Goal: Task Accomplishment & Management: Use online tool/utility

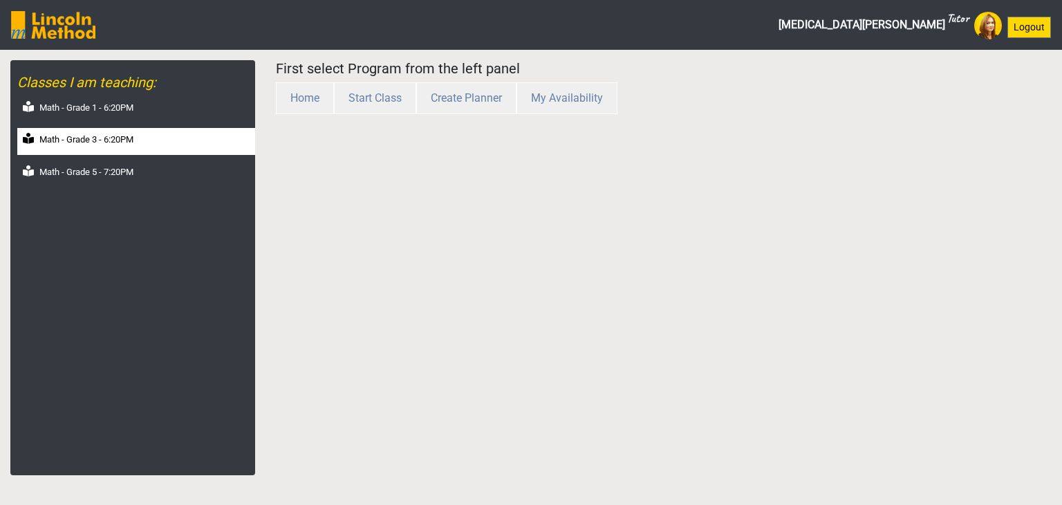
click at [97, 138] on label "Math - Grade 3 - 6:20PM" at bounding box center [86, 140] width 94 height 14
select select "month"
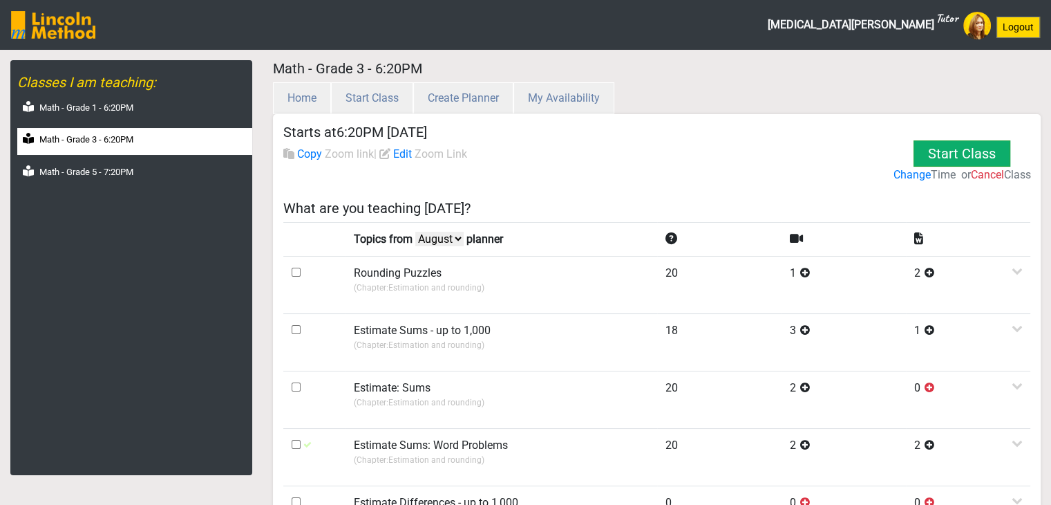
click at [440, 244] on select "August July June May" at bounding box center [439, 239] width 48 height 15
select select "May"
click at [418, 232] on select "August July June May" at bounding box center [439, 239] width 48 height 15
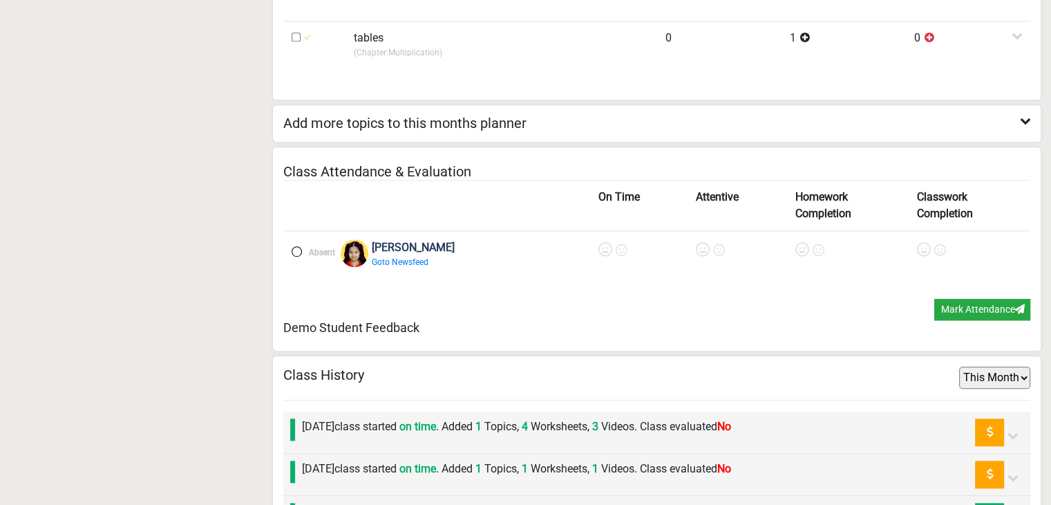
scroll to position [1244, 0]
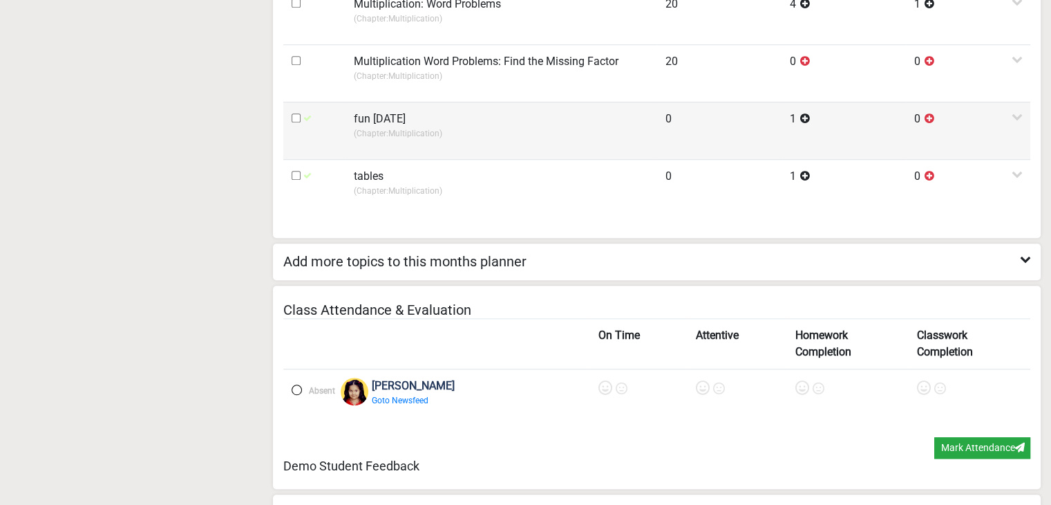
click at [292, 114] on input "checkbox" at bounding box center [296, 117] width 9 height 9
checkbox input "true"
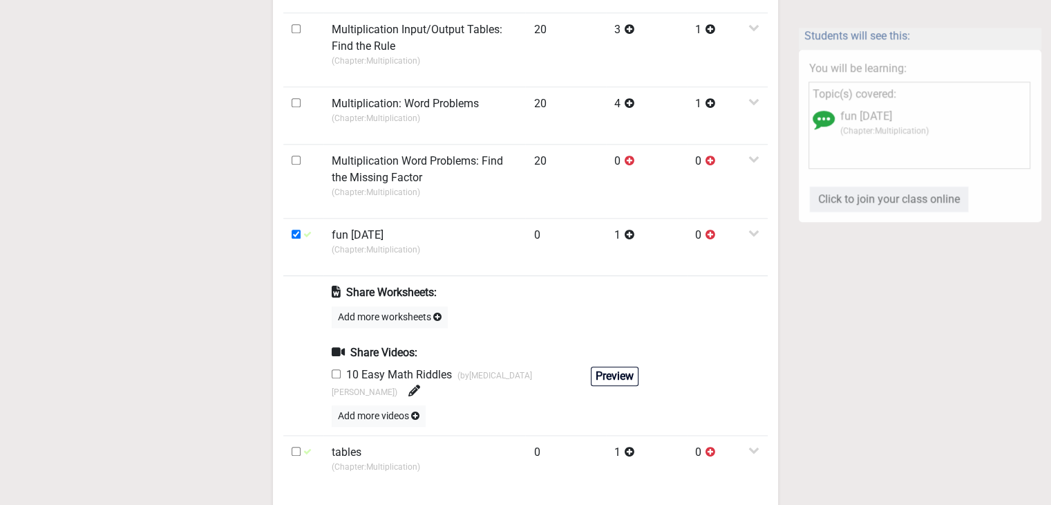
click at [337, 371] on input "checkbox" at bounding box center [336, 373] width 9 height 9
checkbox input "true"
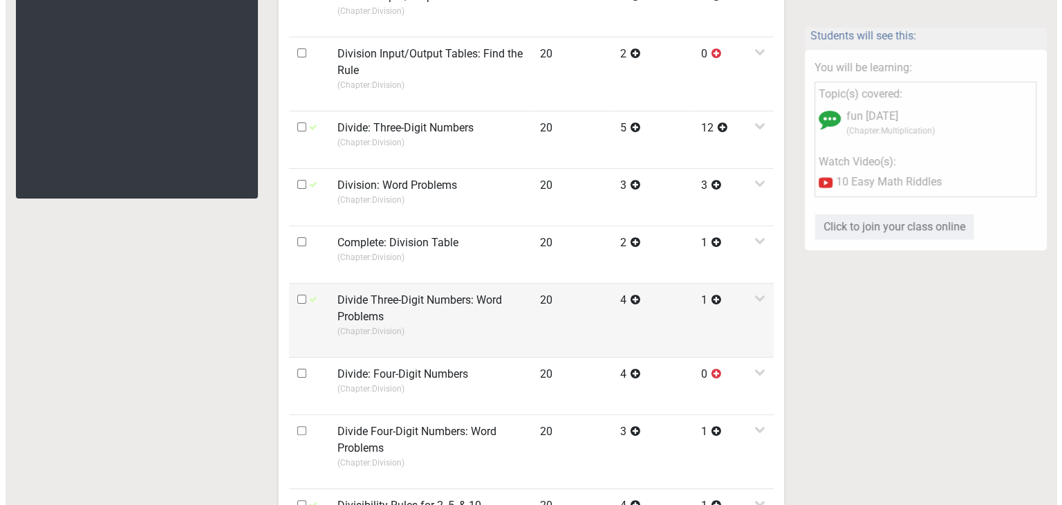
scroll to position [0, 0]
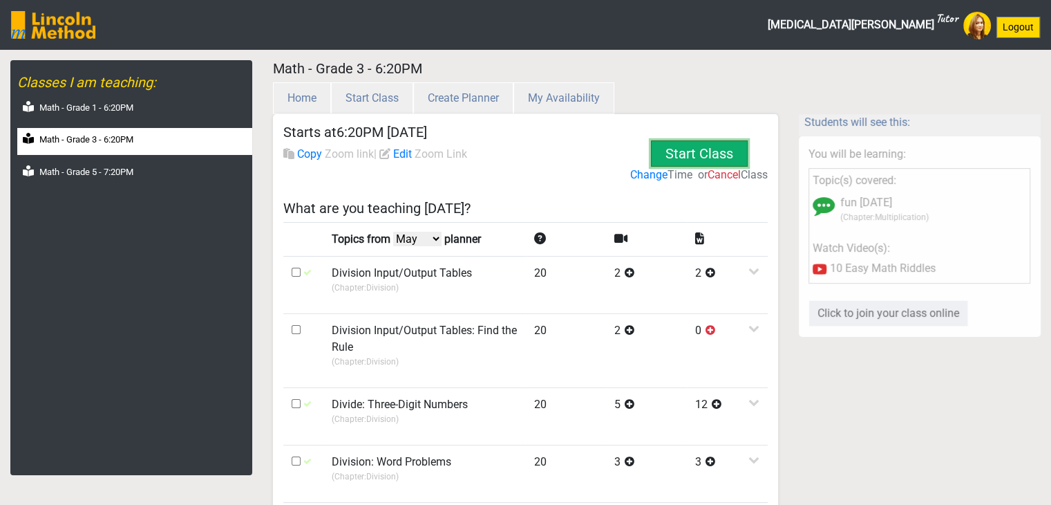
click at [702, 147] on button "Start Class" at bounding box center [699, 153] width 97 height 26
